Goal: Task Accomplishment & Management: Use online tool/utility

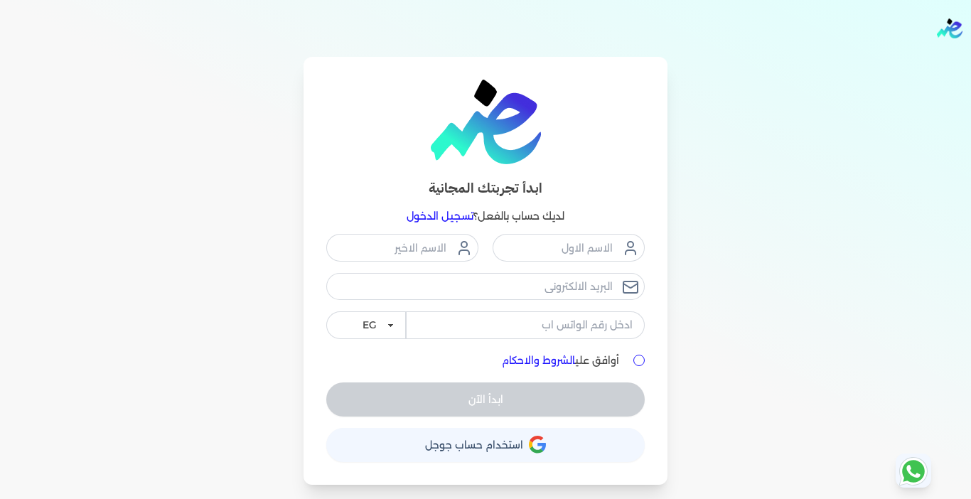
click at [451, 215] on link "تسجيل الدخول" at bounding box center [440, 216] width 67 height 13
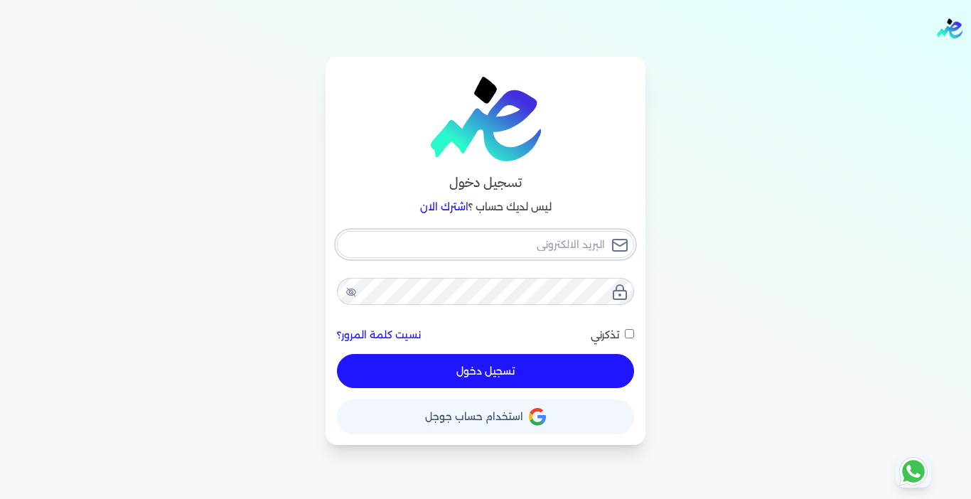
type input "[EMAIL_ADDRESS][DOMAIN_NAME]"
click at [550, 366] on button "تسجيل دخول" at bounding box center [485, 371] width 297 height 34
checkbox input "false"
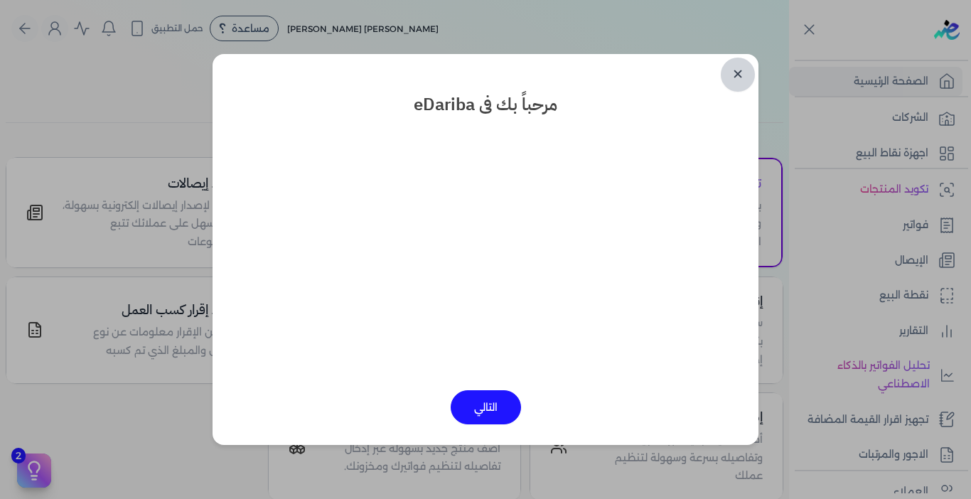
click at [741, 70] on link "✕" at bounding box center [738, 75] width 34 height 34
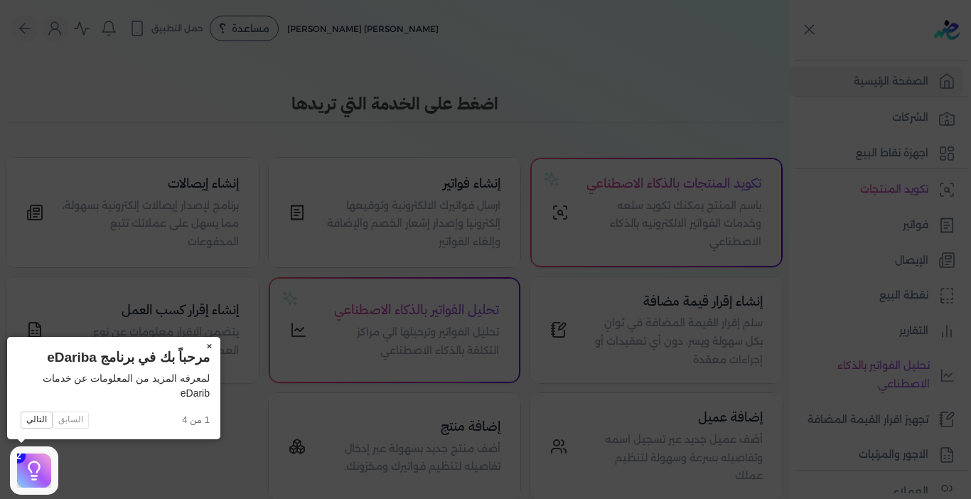
click at [208, 345] on button "×" at bounding box center [209, 347] width 23 height 20
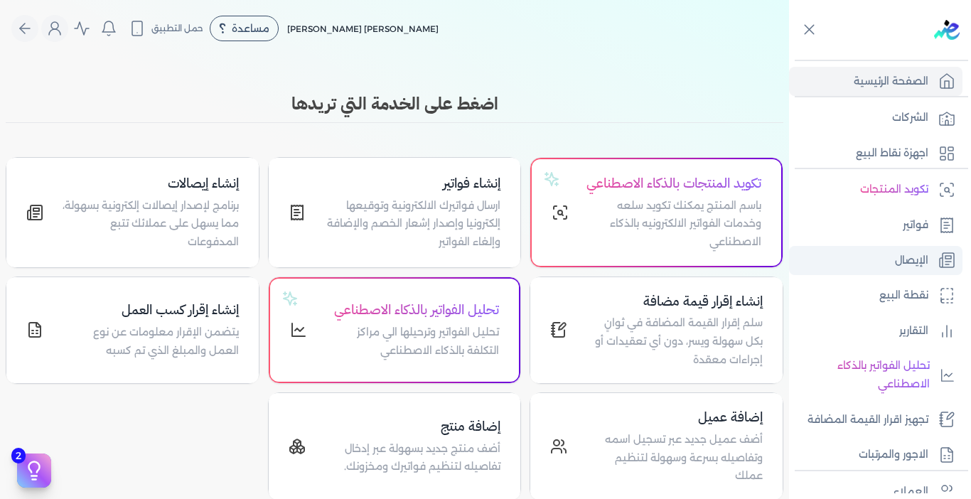
click at [874, 259] on link "الإيصال" at bounding box center [875, 261] width 173 height 30
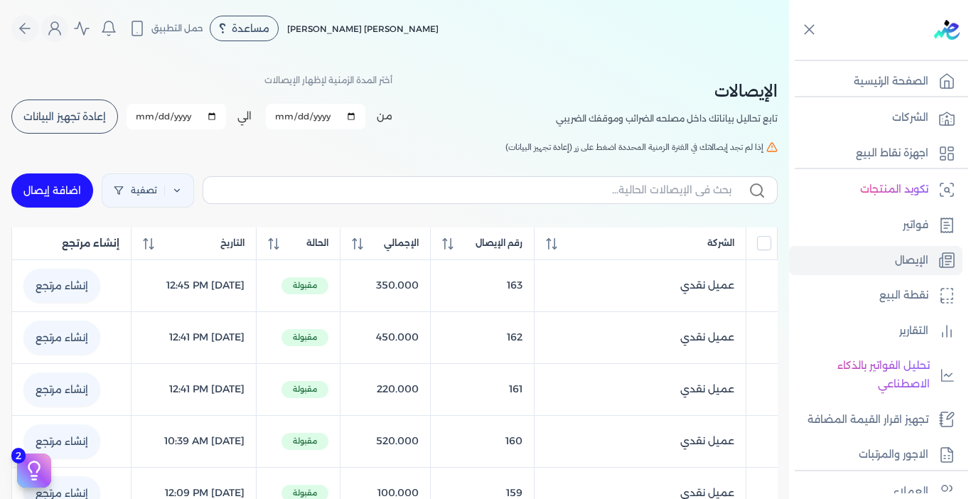
click at [25, 188] on link "اضافة إيصال" at bounding box center [52, 190] width 82 height 34
select select "EGP"
select select "EGS"
select select "B"
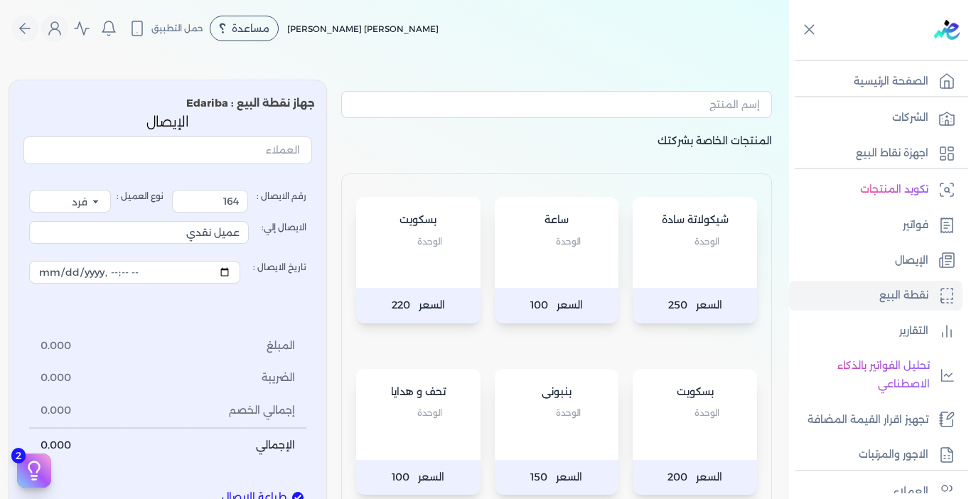
click at [421, 274] on div "بسكويت الوحدة" at bounding box center [418, 242] width 124 height 91
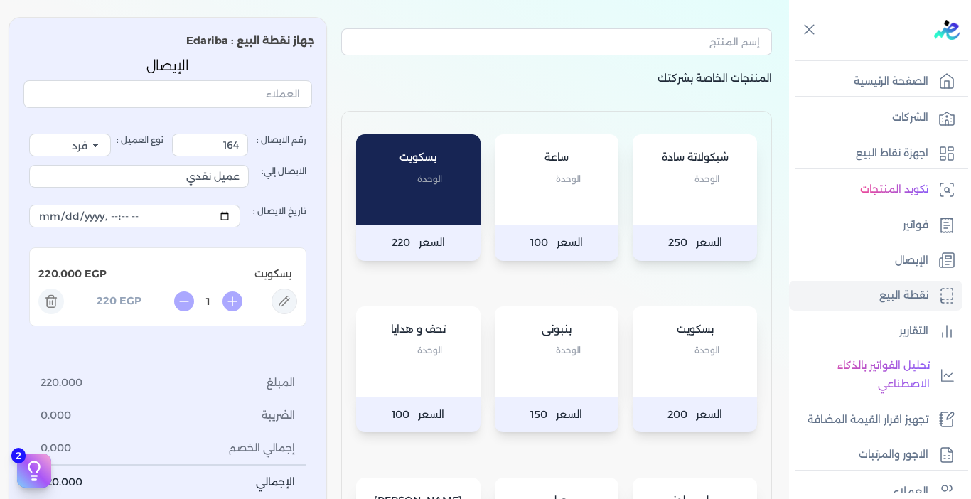
scroll to position [71, 0]
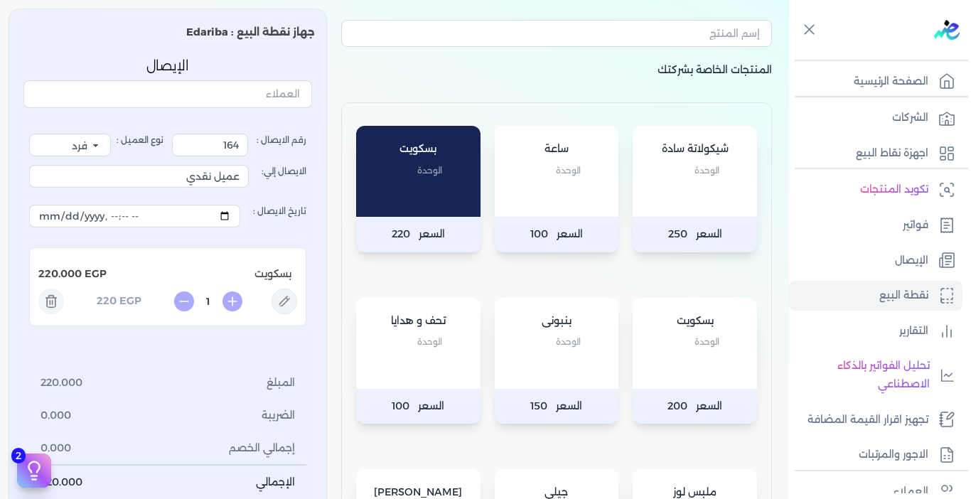
click at [656, 359] on div "بسكويت الوحدة" at bounding box center [695, 343] width 124 height 91
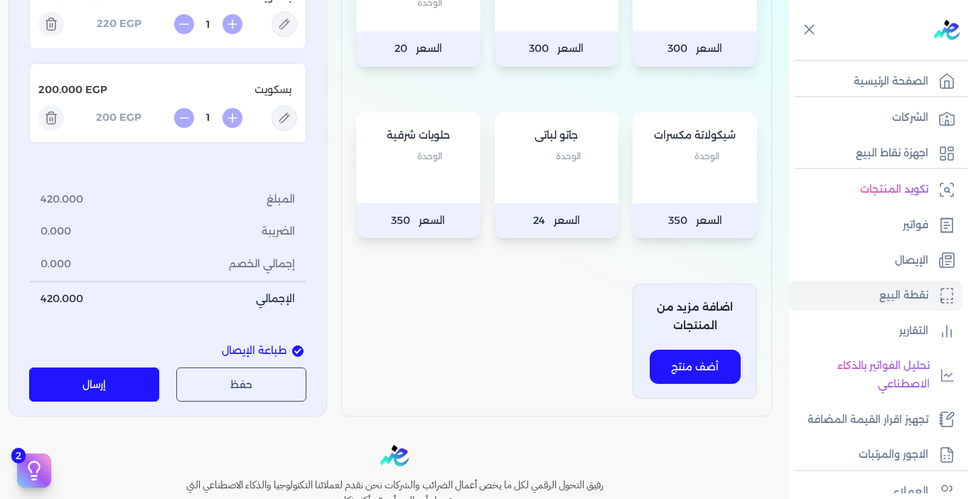
scroll to position [711, 0]
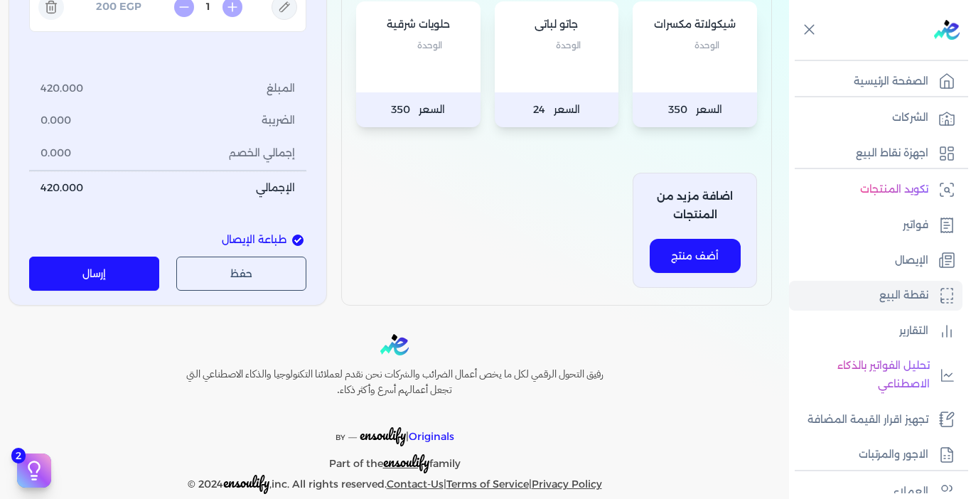
click at [126, 287] on button "إرسال" at bounding box center [94, 274] width 130 height 34
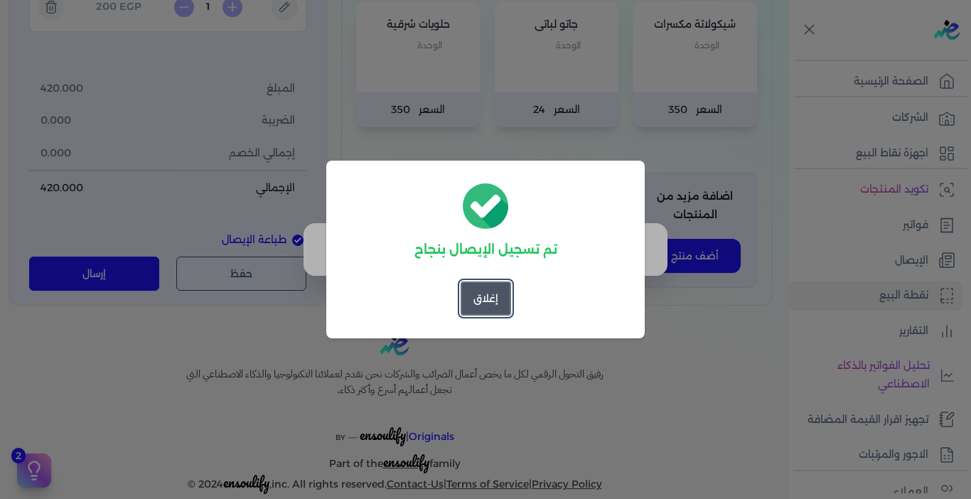
click at [481, 301] on button "إغلاق" at bounding box center [486, 298] width 50 height 34
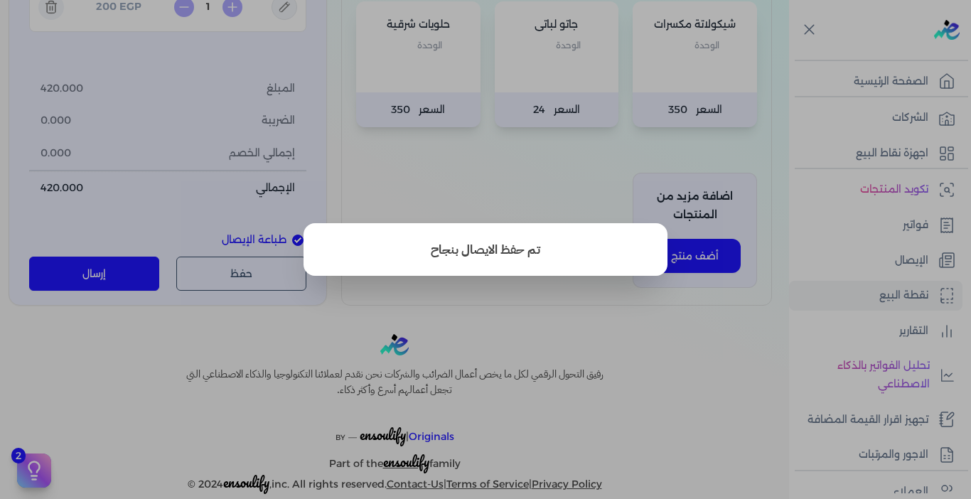
click at [609, 339] on button "close" at bounding box center [485, 249] width 971 height 499
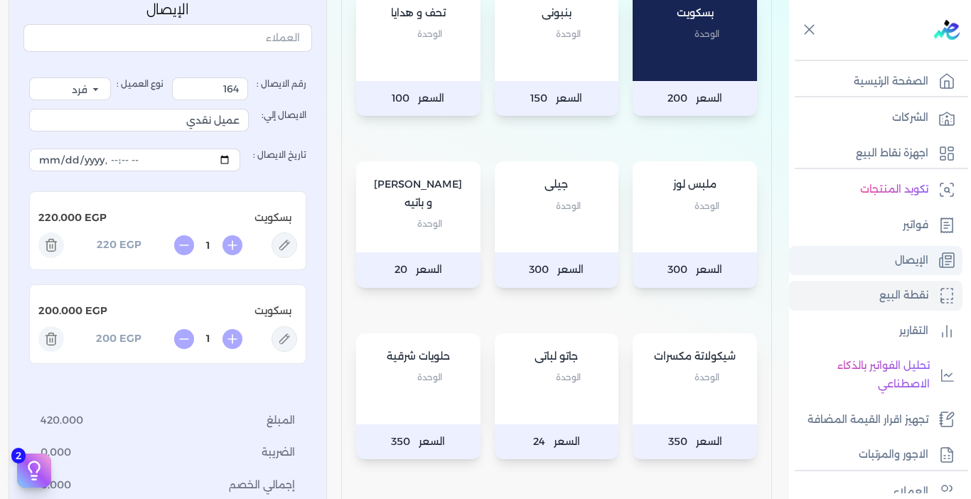
scroll to position [355, 0]
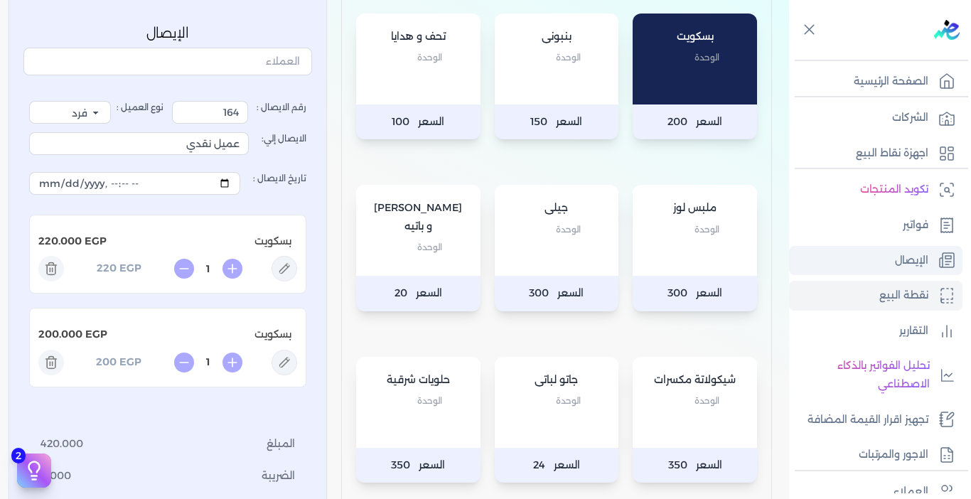
click at [898, 265] on p "الإيصال" at bounding box center [911, 261] width 33 height 18
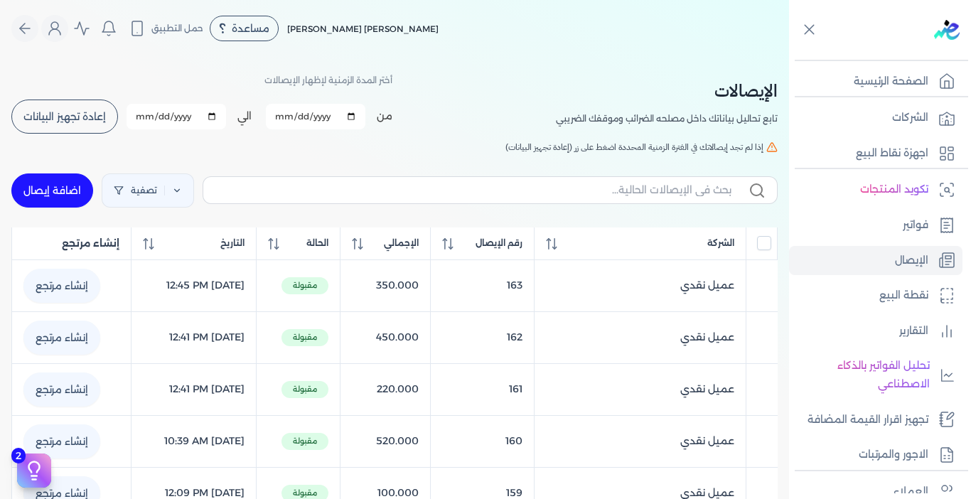
click at [93, 112] on span "إعادة تجهيز البيانات" at bounding box center [64, 117] width 82 height 10
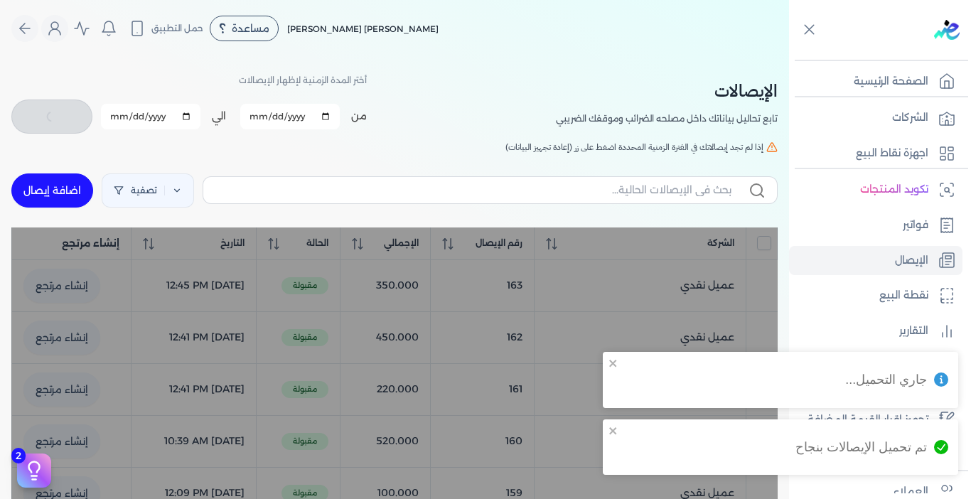
checkbox input "false"
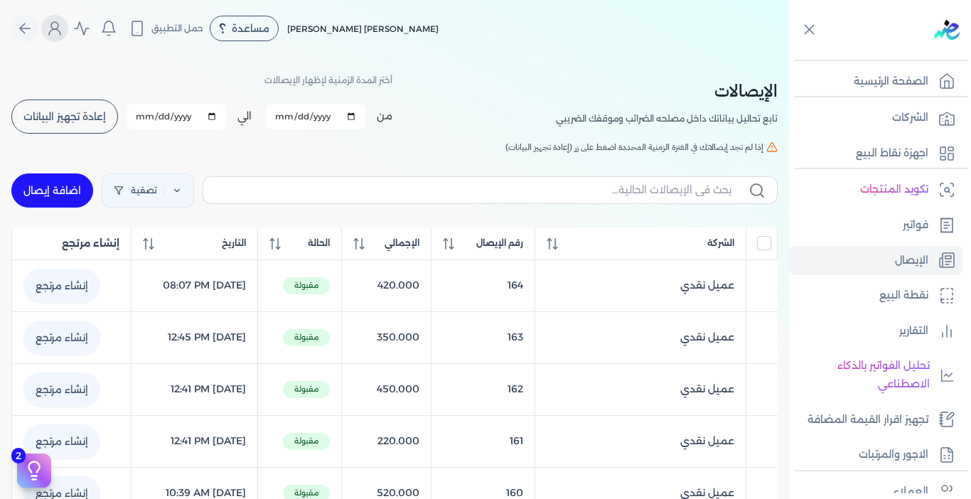
click at [63, 26] on icon "Global" at bounding box center [54, 28] width 17 height 17
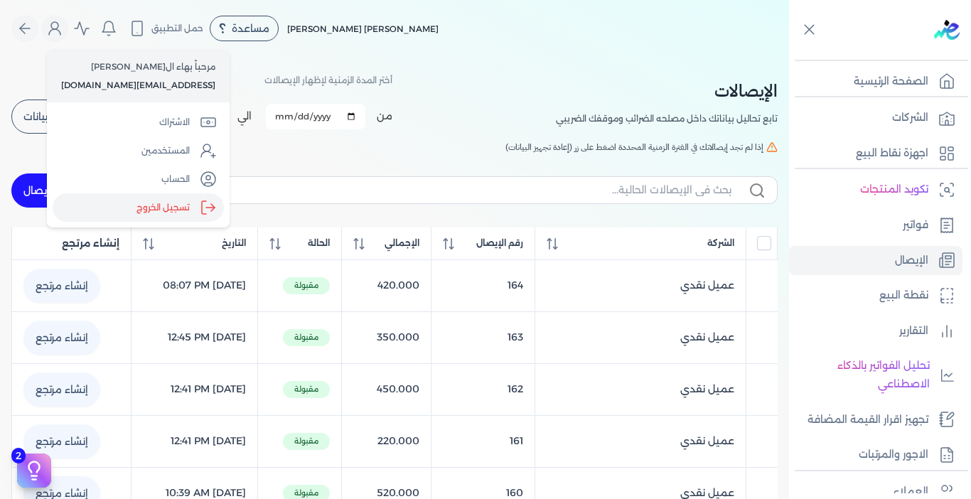
click at [171, 207] on label "تسجيل الخروج" at bounding box center [138, 207] width 171 height 28
click at [789, 57] on input "Close" at bounding box center [789, 57] width 0 height 0
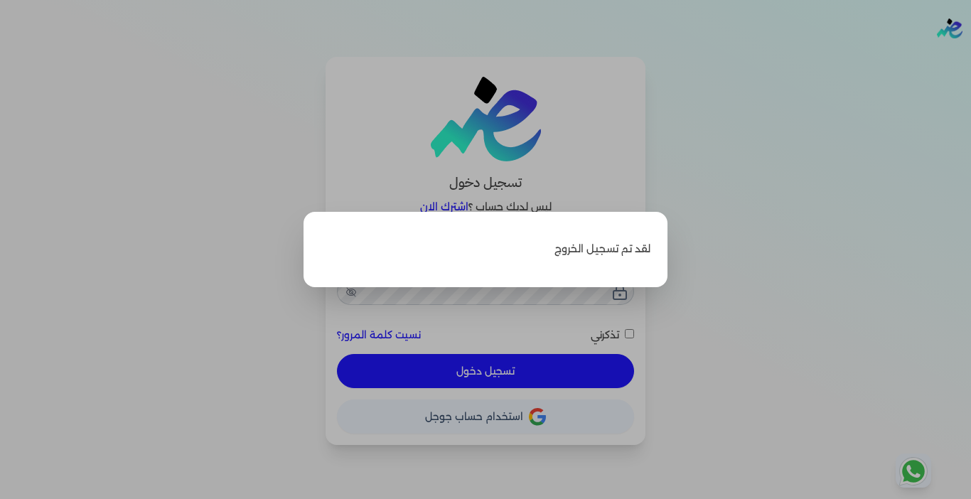
type input "[EMAIL_ADDRESS][DOMAIN_NAME]"
checkbox input "false"
click at [822, 97] on label "Close" at bounding box center [485, 249] width 971 height 499
click at [970, 57] on input "Close" at bounding box center [971, 57] width 0 height 0
